Goal: Task Accomplishment & Management: Manage account settings

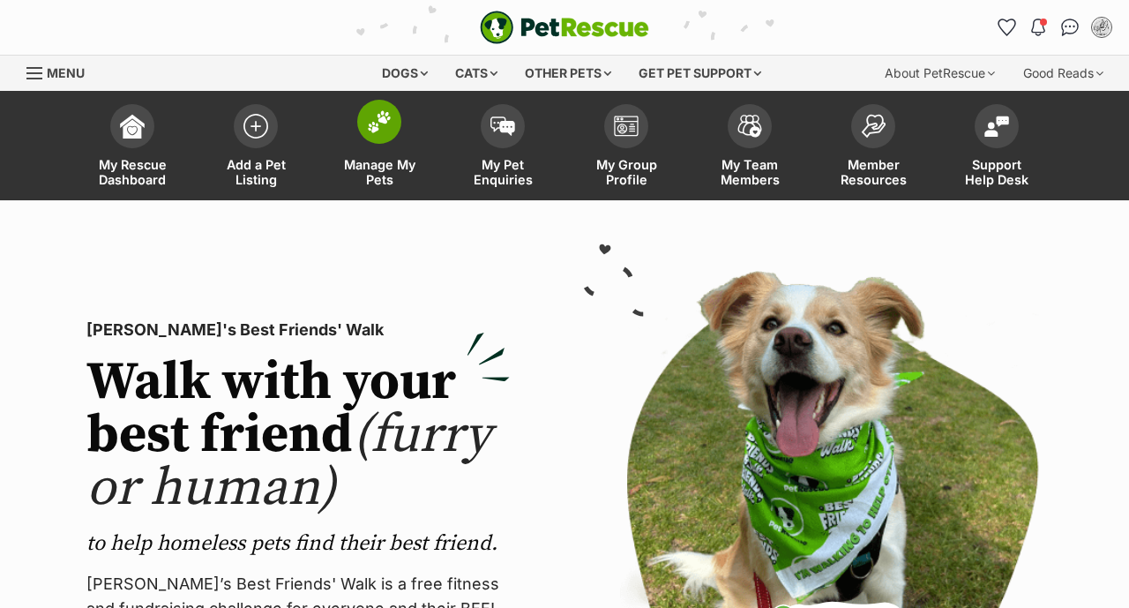
click at [390, 139] on span at bounding box center [379, 122] width 44 height 44
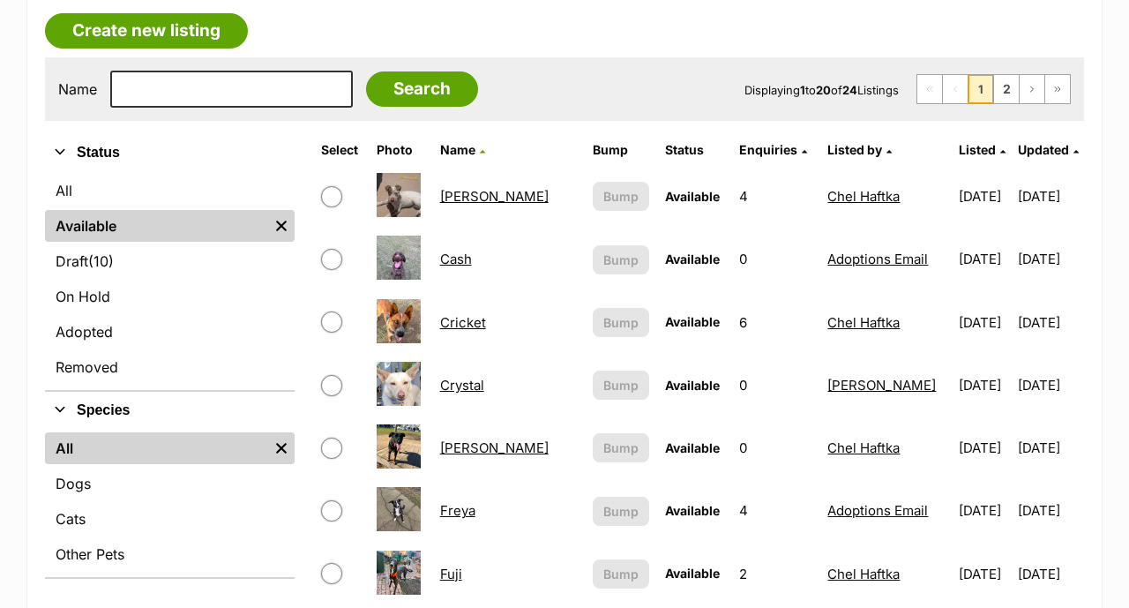
scroll to position [314, 0]
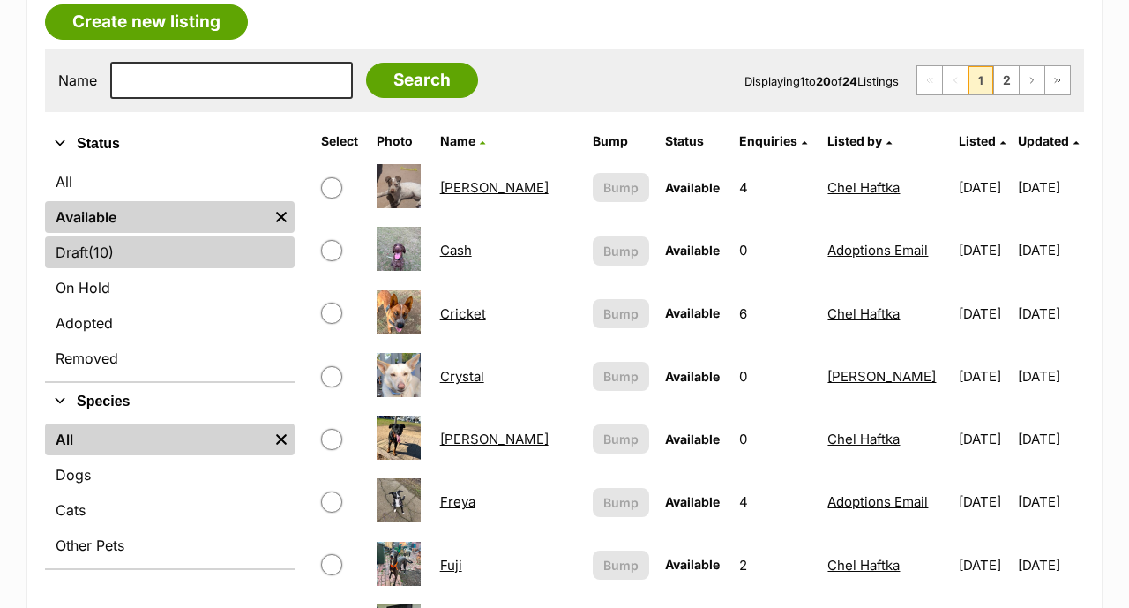
click at [154, 247] on link "Draft (10) Items" at bounding box center [170, 252] width 250 height 32
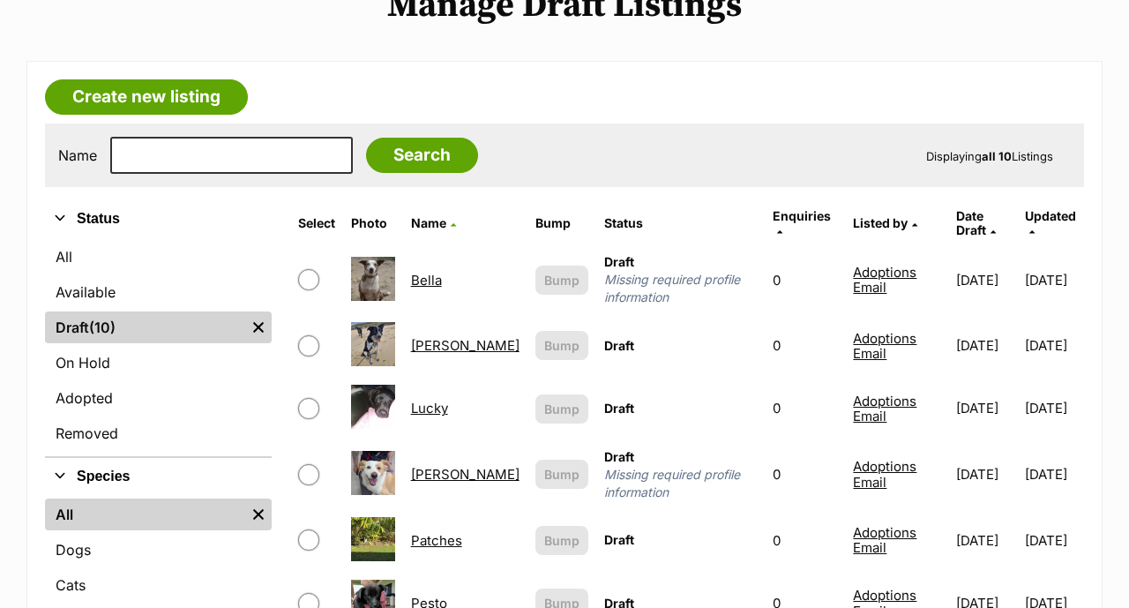
scroll to position [128, 0]
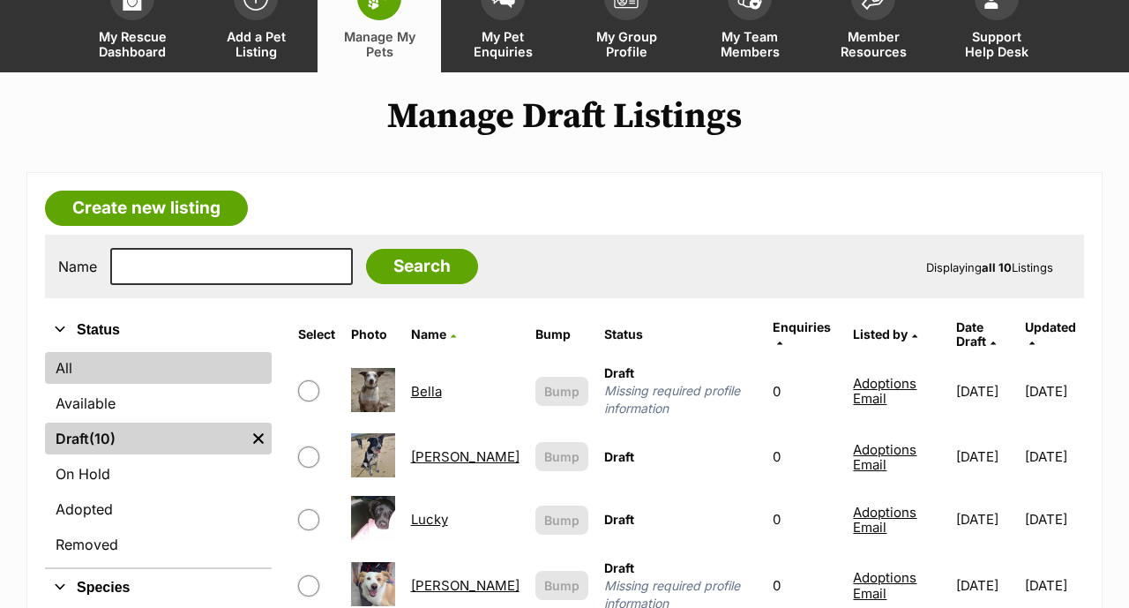
click at [116, 376] on link "All" at bounding box center [158, 368] width 227 height 32
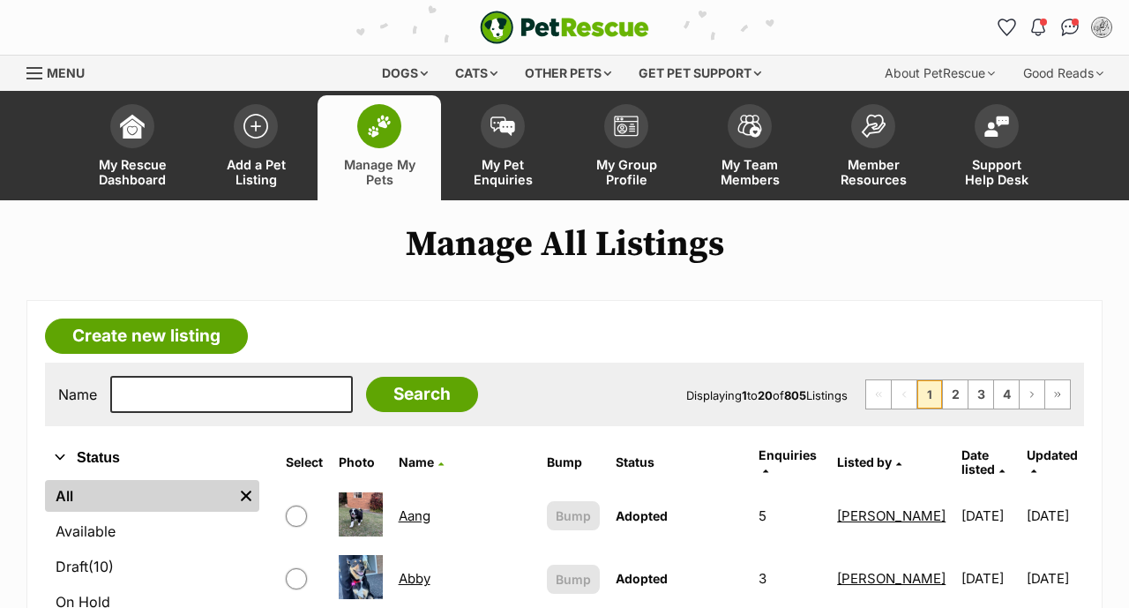
click at [123, 515] on link "Available" at bounding box center [152, 531] width 214 height 32
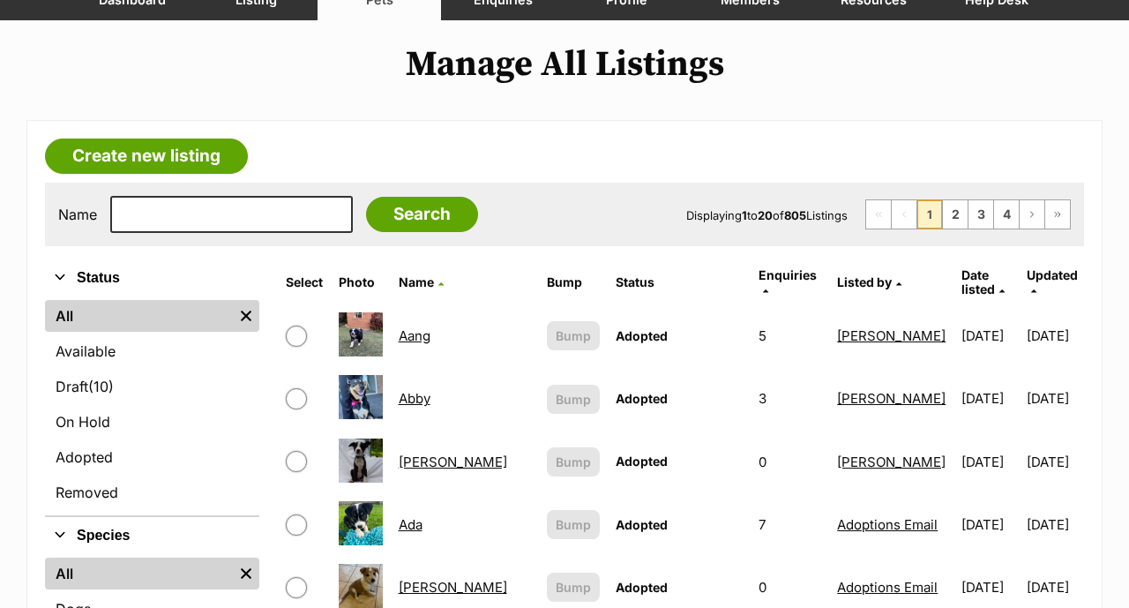
scroll to position [180, 0]
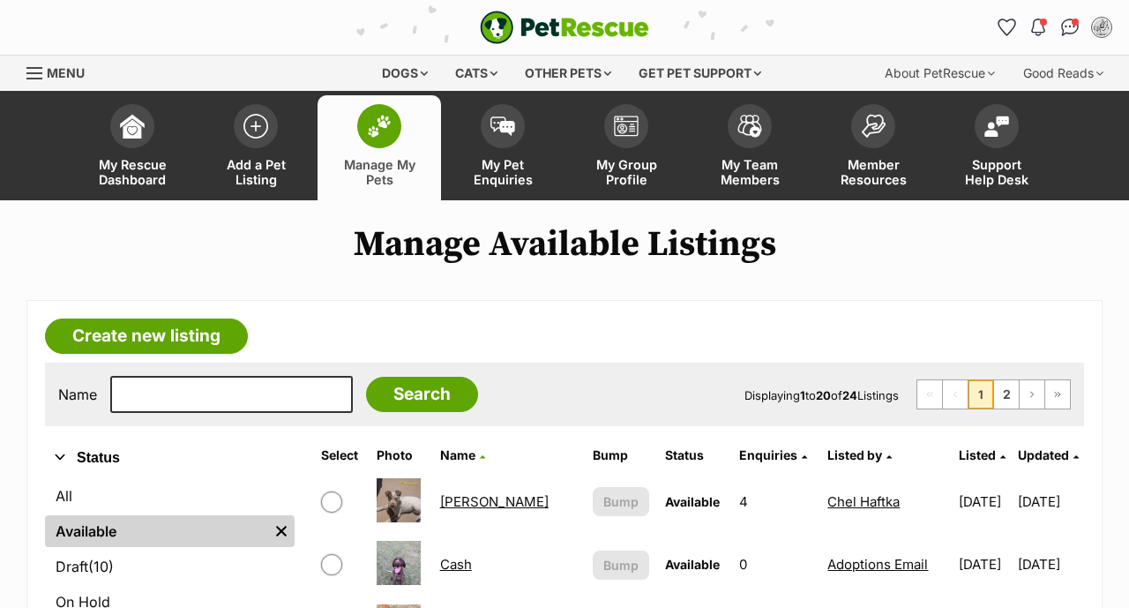
scroll to position [1520, 0]
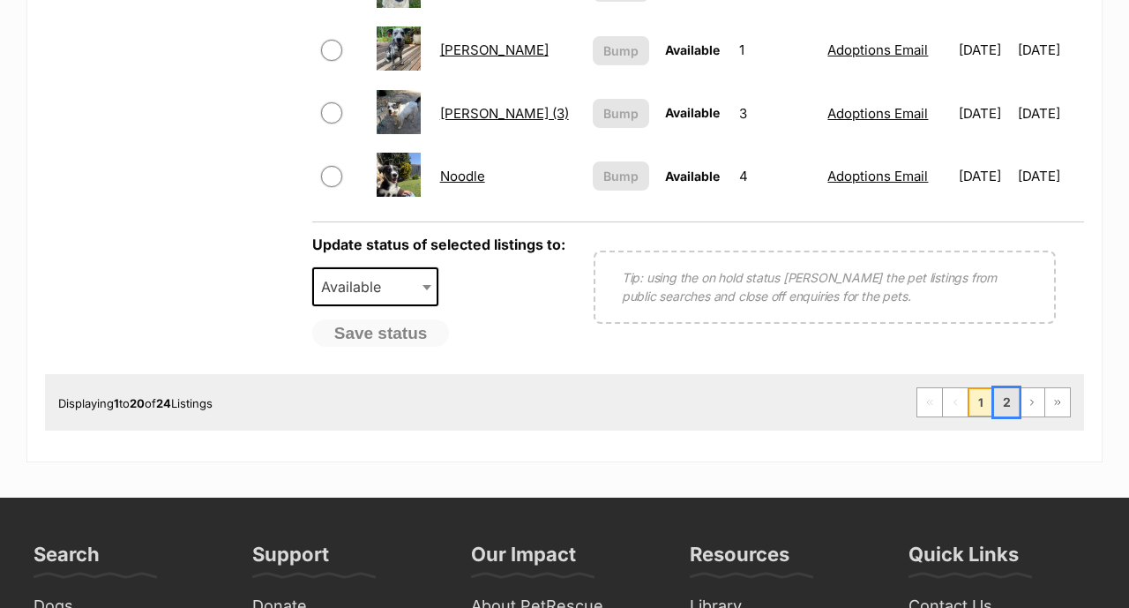
click at [1001, 401] on link "2" at bounding box center [1006, 402] width 25 height 28
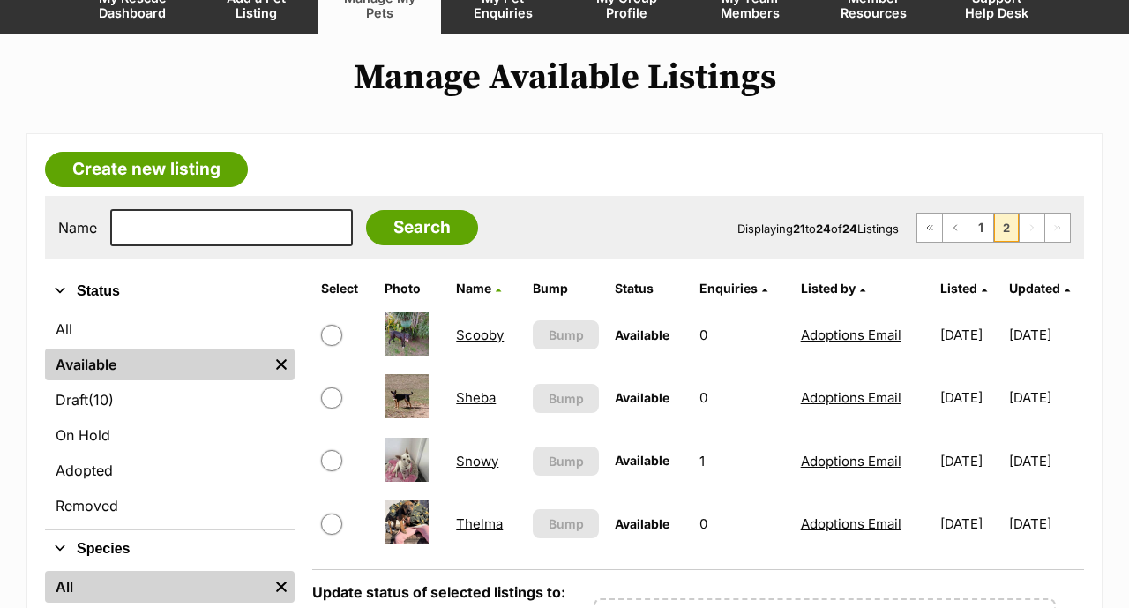
scroll to position [162, 0]
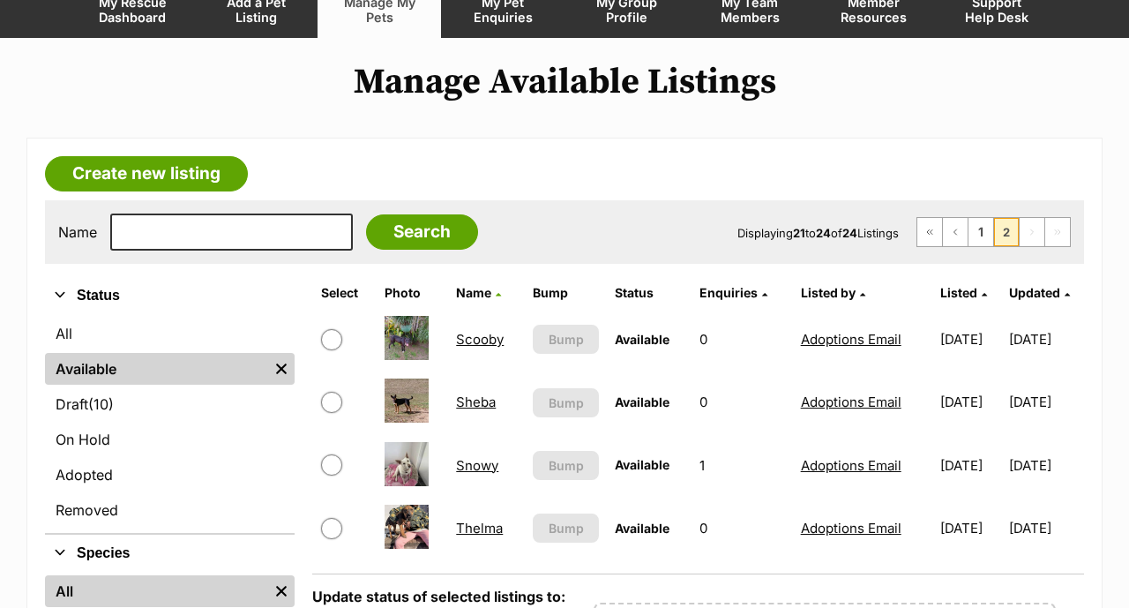
click at [463, 343] on link "Scooby" at bounding box center [480, 339] width 48 height 17
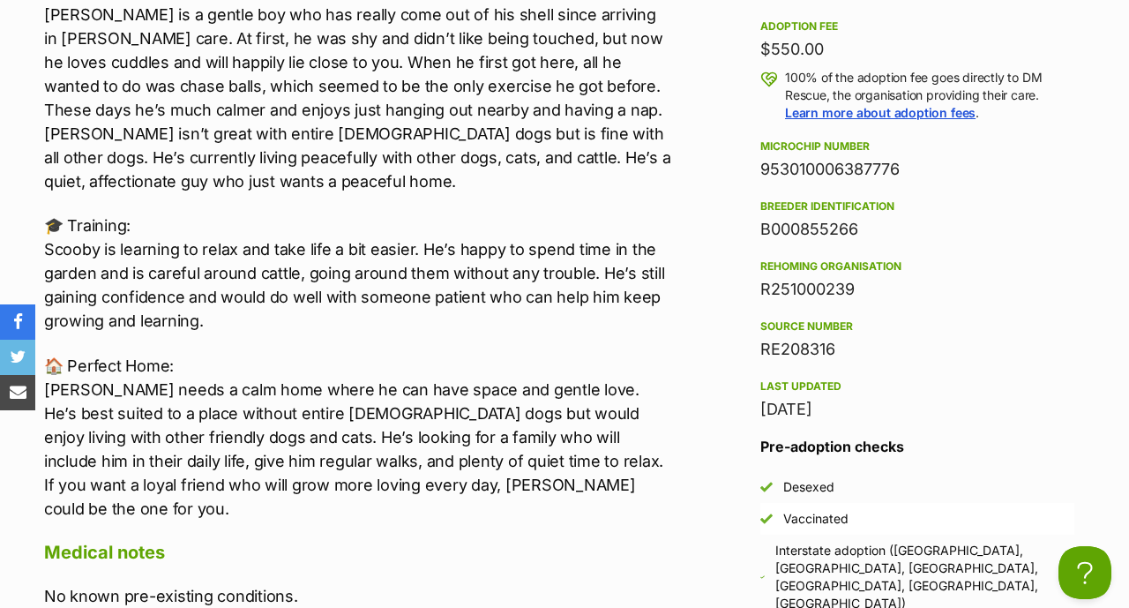
scroll to position [1792, 0]
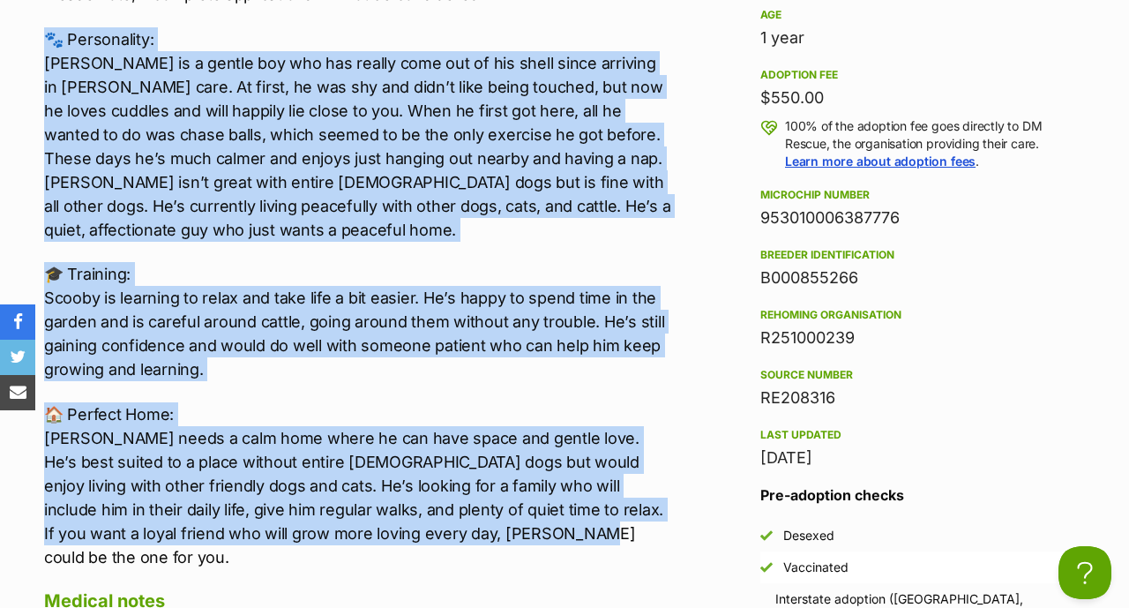
drag, startPoint x: 41, startPoint y: 33, endPoint x: 491, endPoint y: 529, distance: 669.7
copy div "🐾 Loremipsumd: Sitame co a elitse doe tem inc utlabo etdo mag al eni admin veni…"
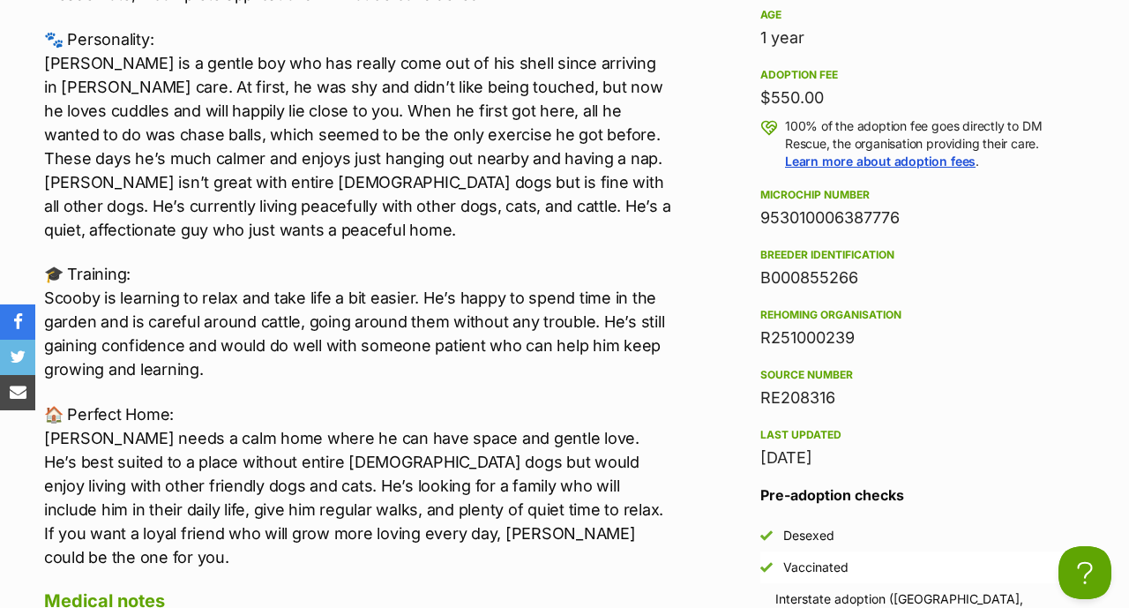
click at [738, 359] on aside "Rescue group DM Rescue PetRescue ID 1139680 Location [GEOGRAPHIC_DATA], [GEOGRA…" at bounding box center [917, 282] width 371 height 898
drag, startPoint x: 913, startPoint y: 214, endPoint x: 752, endPoint y: 216, distance: 161.5
click at [751, 216] on aside "Rescue group DM Rescue PetRescue ID 1139680 Location [GEOGRAPHIC_DATA], [GEOGRA…" at bounding box center [917, 282] width 371 height 898
copy div "953010006387776"
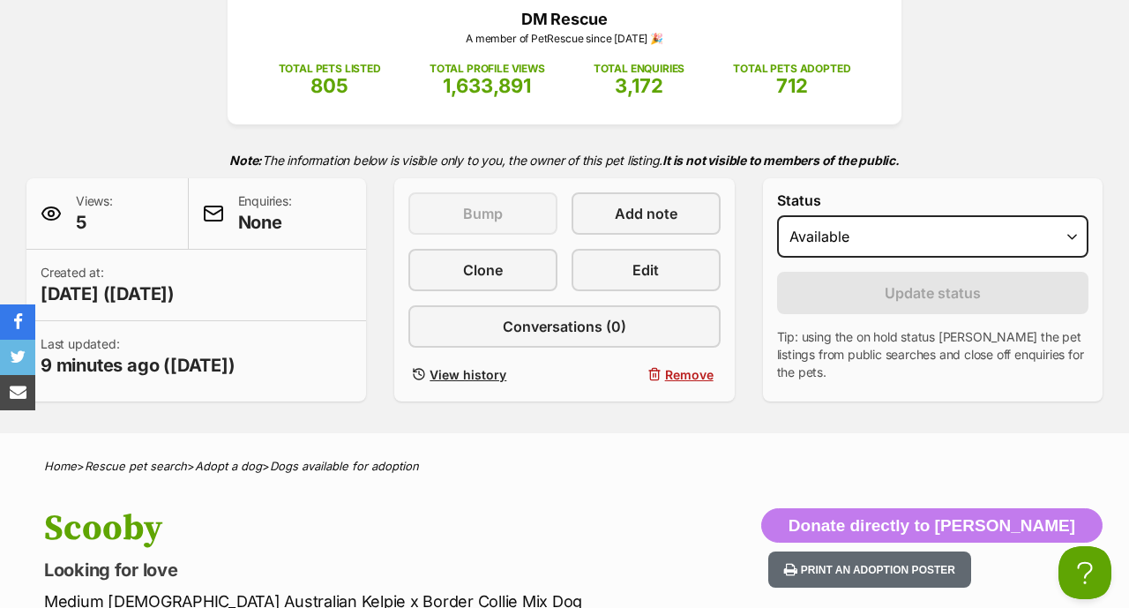
scroll to position [0, 0]
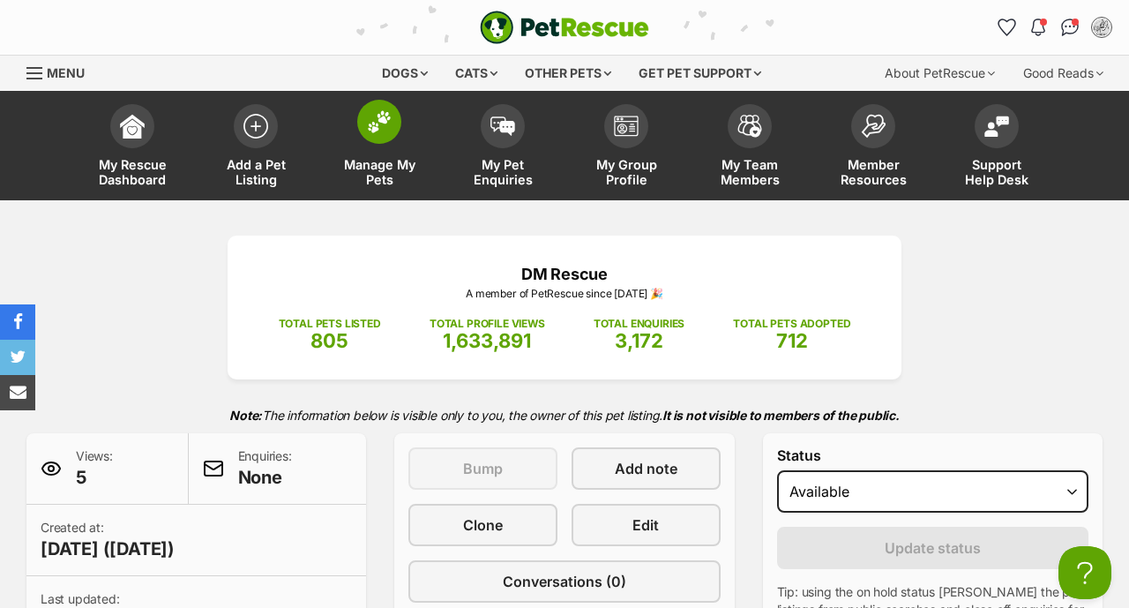
click at [371, 143] on link "Manage My Pets" at bounding box center [380, 147] width 124 height 105
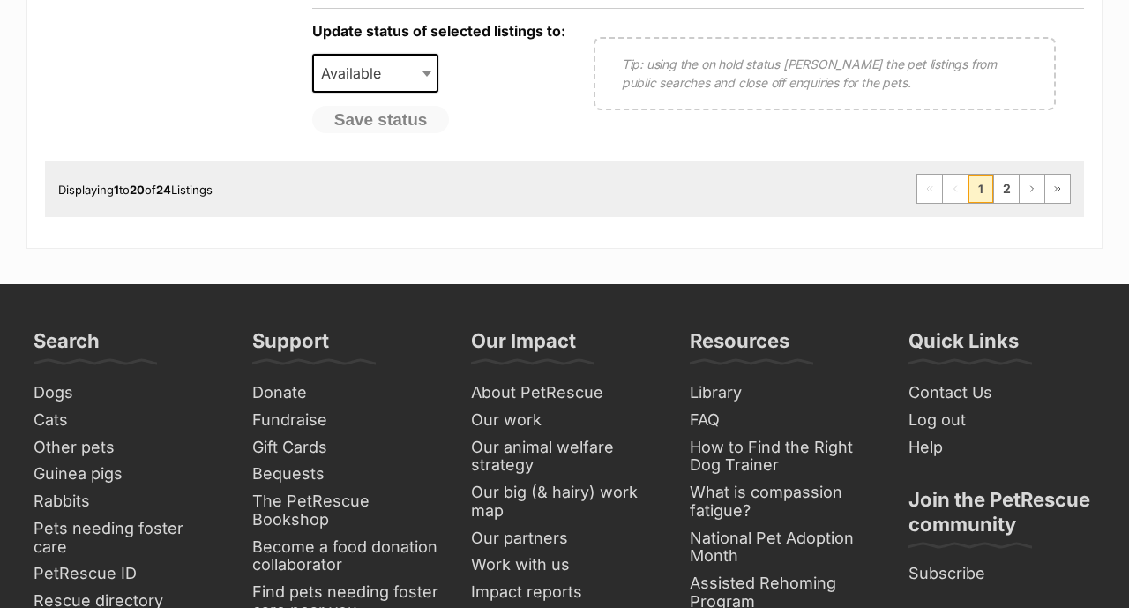
scroll to position [1734, 0]
click at [1001, 196] on link "2" at bounding box center [1006, 189] width 25 height 28
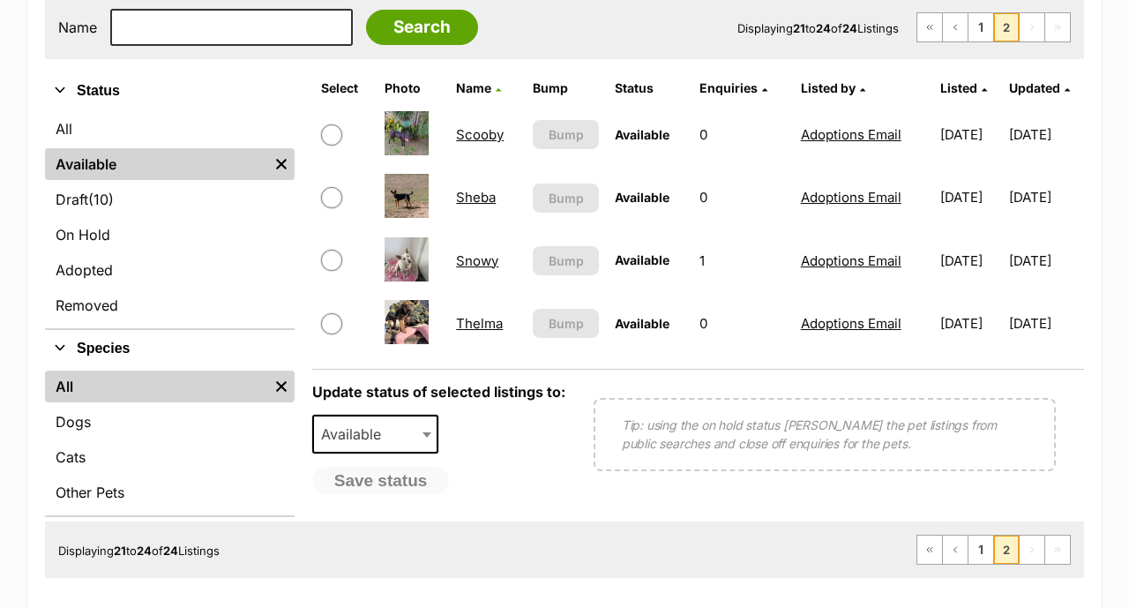
scroll to position [340, 0]
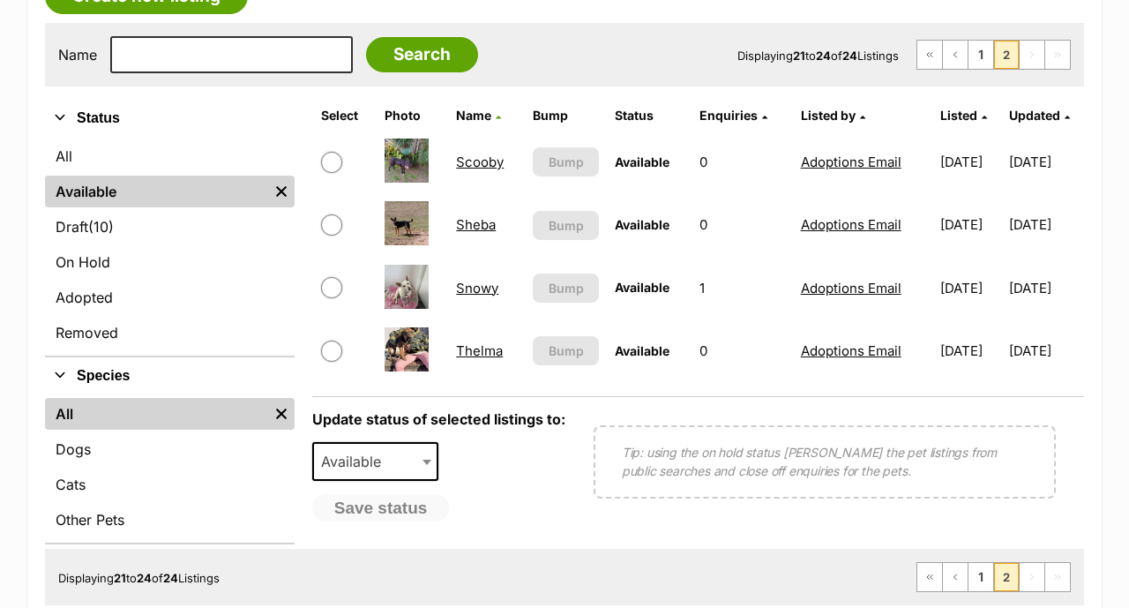
click at [476, 221] on link "Sheba" at bounding box center [476, 224] width 40 height 17
click at [487, 173] on td "Scooby" at bounding box center [486, 161] width 74 height 61
click at [487, 169] on link "Scooby" at bounding box center [480, 162] width 48 height 17
click at [469, 224] on link "Sheba" at bounding box center [476, 224] width 40 height 17
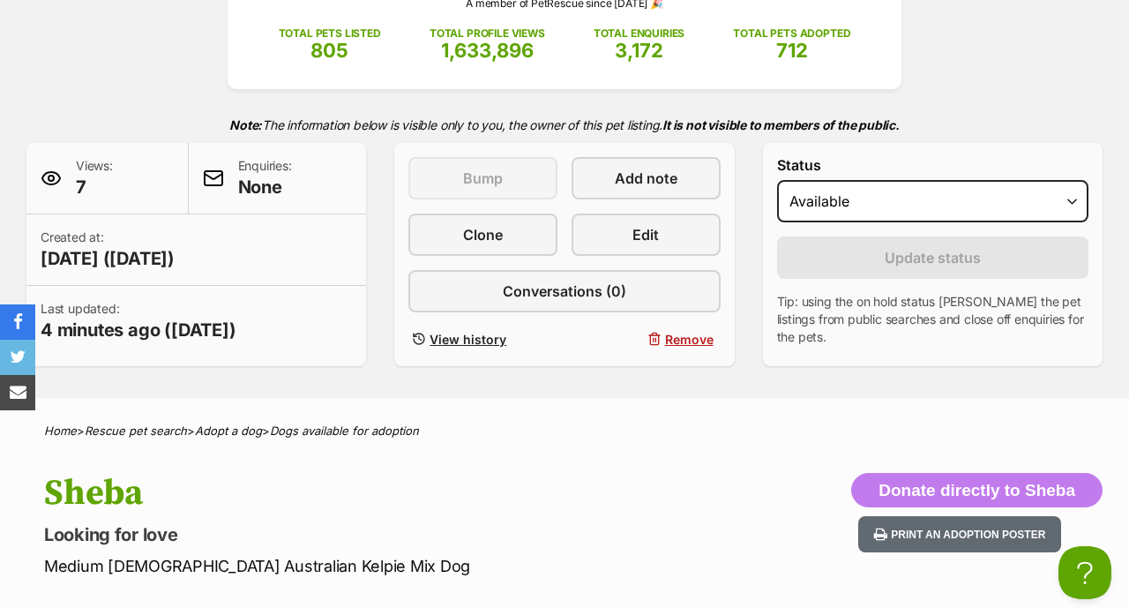
scroll to position [293, 0]
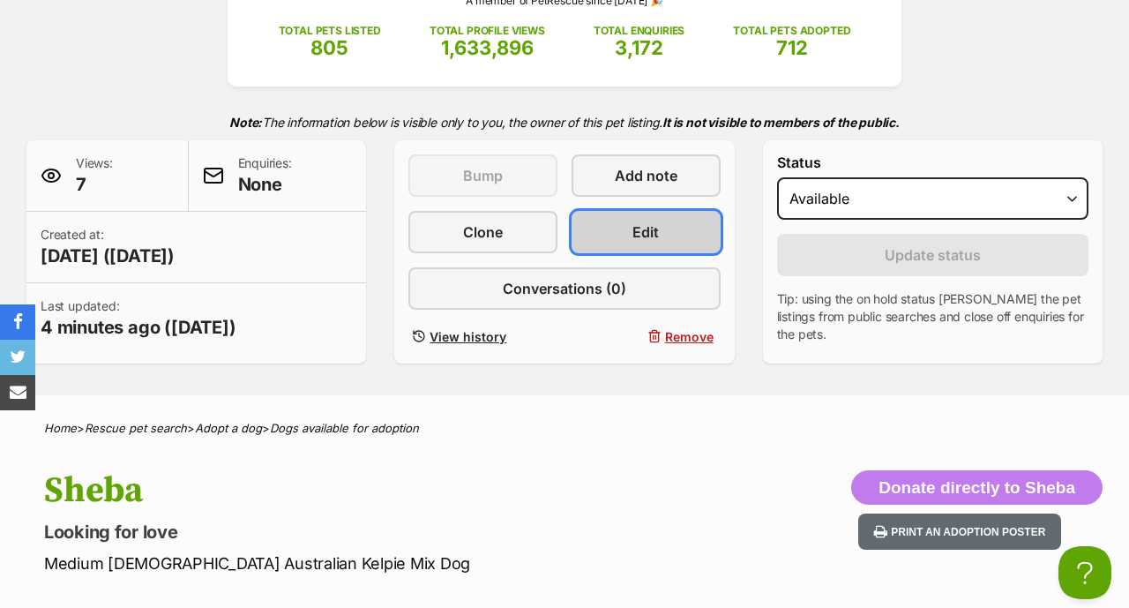
click at [621, 225] on link "Edit" at bounding box center [646, 232] width 149 height 42
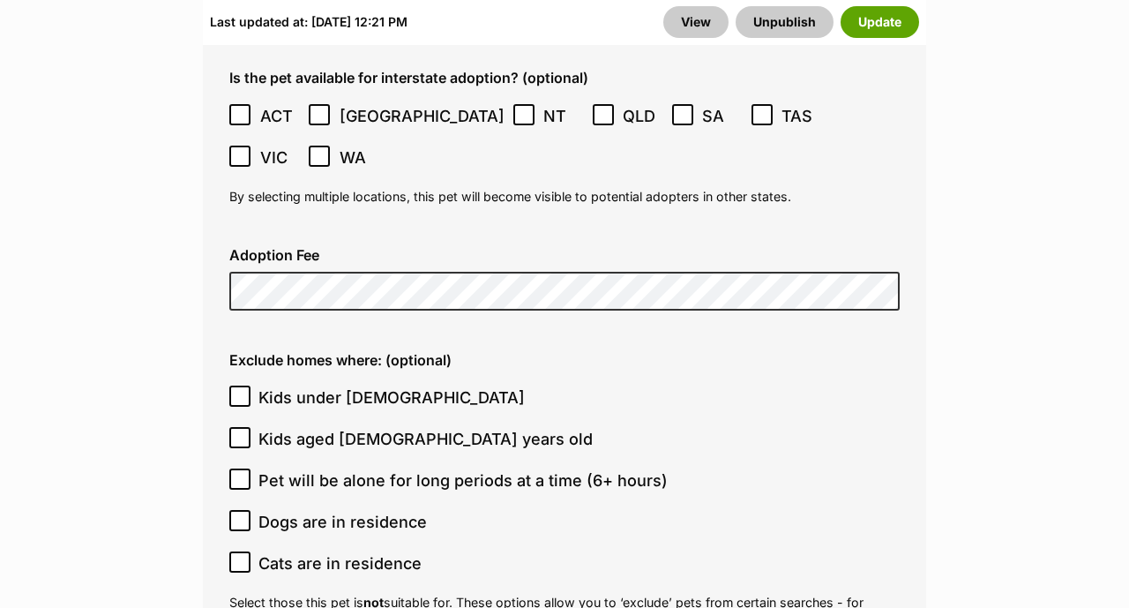
scroll to position [4921, 0]
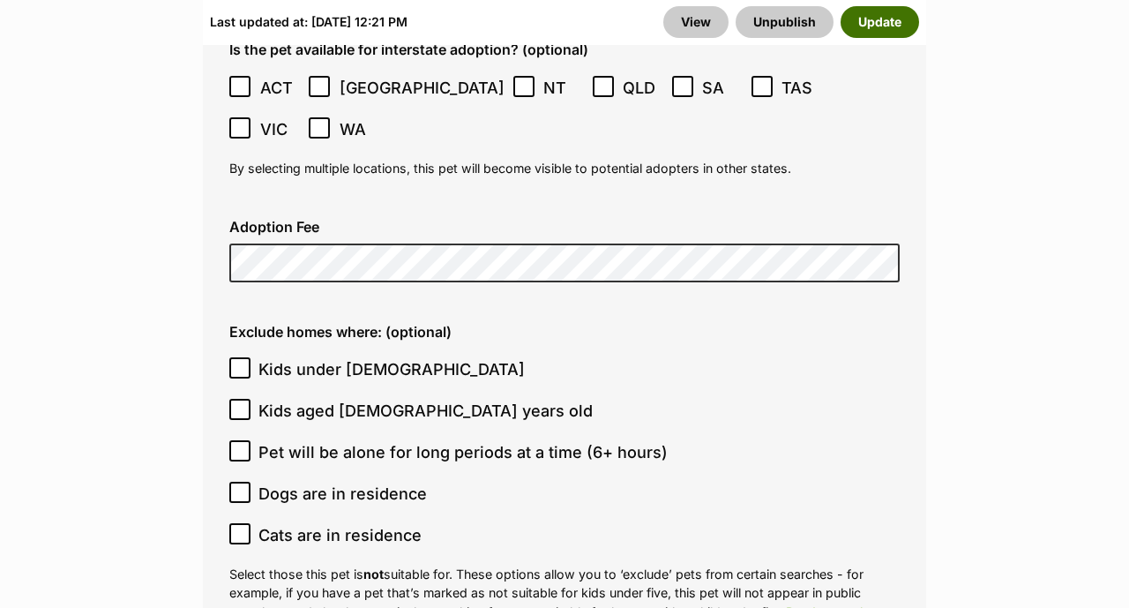
click at [896, 17] on button "Update" at bounding box center [880, 22] width 79 height 32
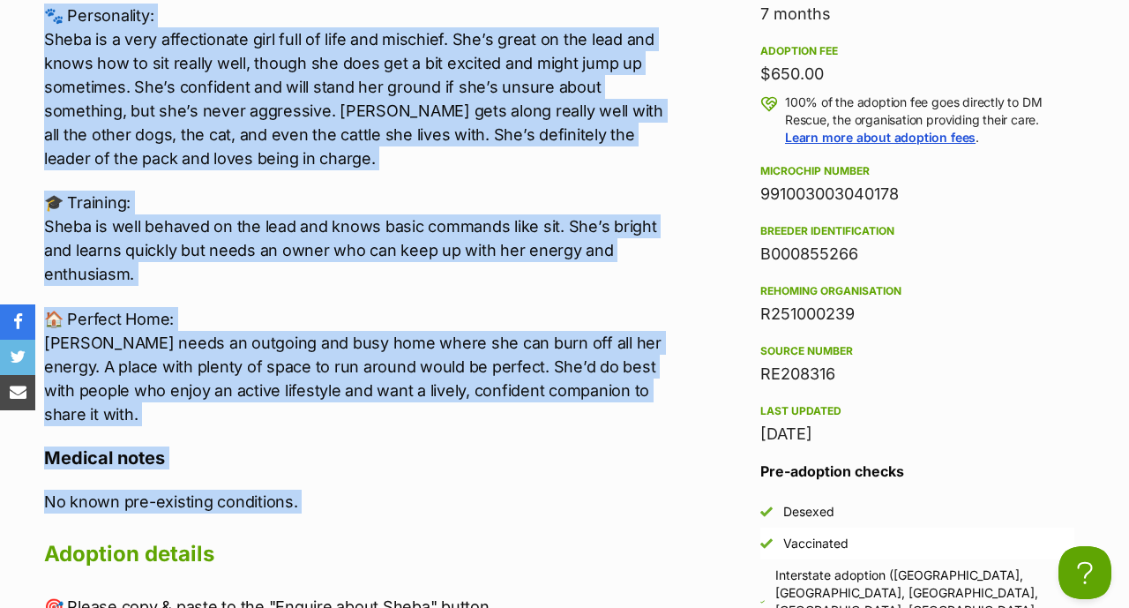
scroll to position [1845, 0]
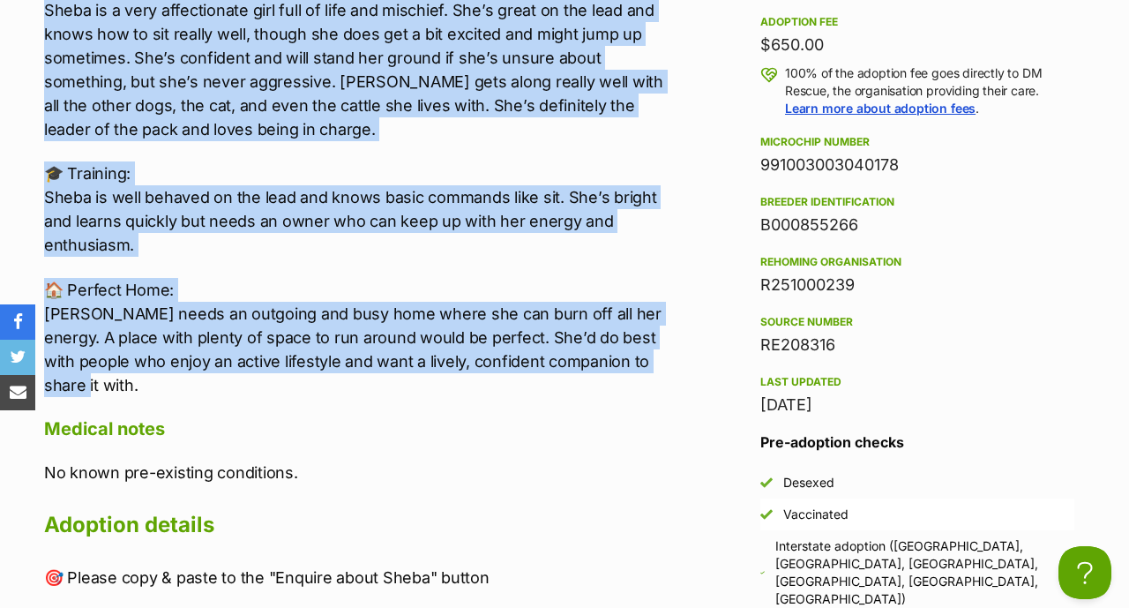
drag, startPoint x: 45, startPoint y: 241, endPoint x: 679, endPoint y: 386, distance: 650.7
copy div "🐾 Personality: Sheba is a very affectionate girl full of life and mischief. She…"
drag, startPoint x: 914, startPoint y: 186, endPoint x: 761, endPoint y: 188, distance: 153.5
click at [761, 177] on div "991003003040178" at bounding box center [918, 165] width 314 height 25
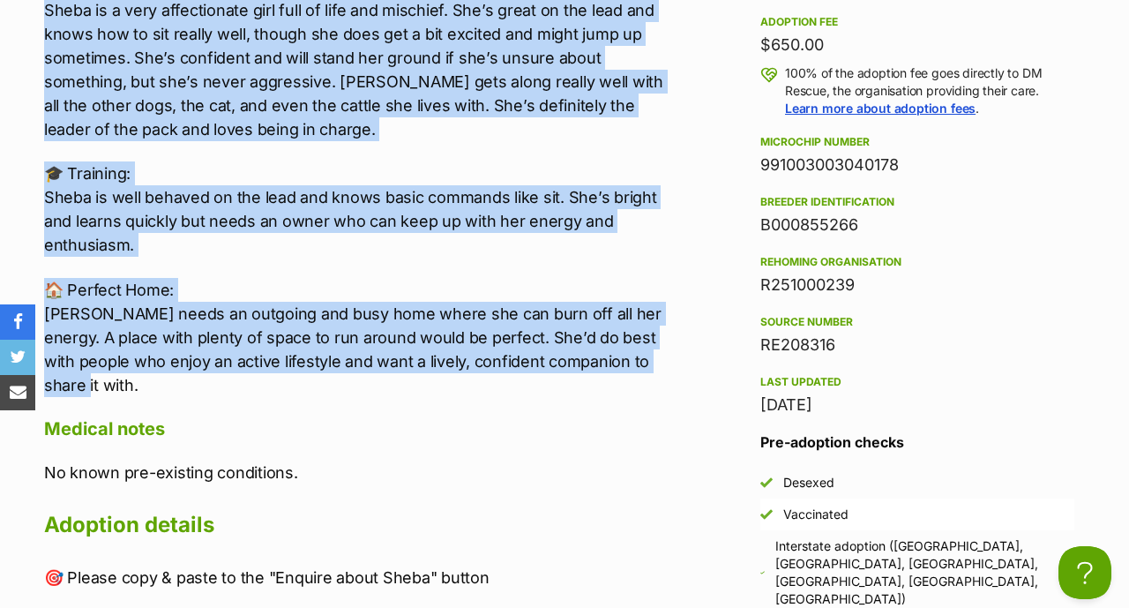
copy div "991003003040178"
